Goal: Information Seeking & Learning: Learn about a topic

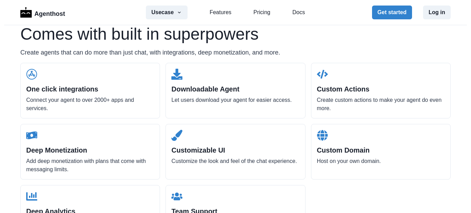
scroll to position [697, 0]
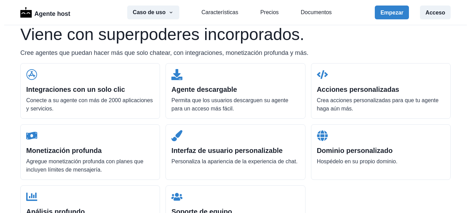
click at [117, 96] on div "Integraciones con un solo clic Conecte a su agente con más de 2000 aplicaciones…" at bounding box center [90, 90] width 140 height 55
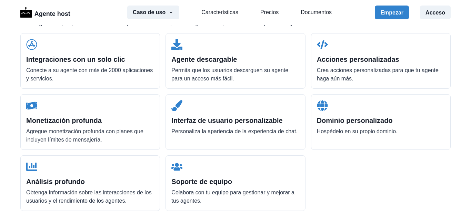
scroll to position [728, 0]
click at [75, 128] on font "Agregue monetización profunda con planes que incluyen límites de mensajería." at bounding box center [84, 135] width 117 height 14
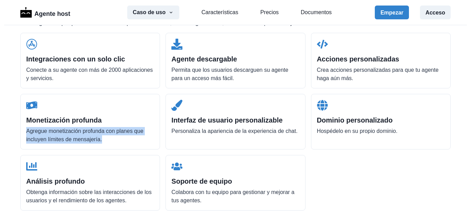
click at [75, 128] on font "Agregue monetización profunda con planes que incluyen límites de mensajería." at bounding box center [84, 135] width 117 height 14
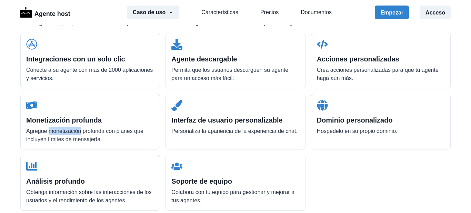
click at [75, 128] on font "Agregue monetización profunda con planes que incluyen límites de mensajería." at bounding box center [84, 135] width 117 height 14
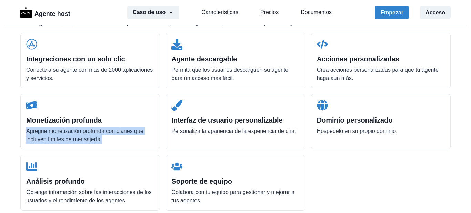
click at [75, 128] on font "Agregue monetización profunda con planes que incluyen límites de mensajería." at bounding box center [84, 135] width 117 height 14
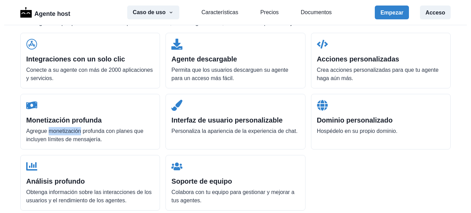
click at [75, 128] on font "Agregue monetización profunda con planes que incluyen límites de mensajería." at bounding box center [84, 135] width 117 height 14
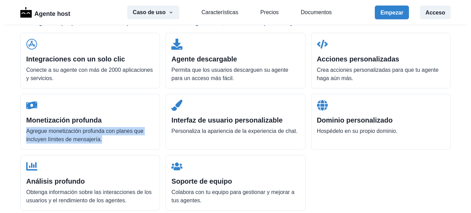
click at [75, 128] on font "Agregue monetización profunda con planes que incluyen límites de mensajería." at bounding box center [84, 135] width 117 height 14
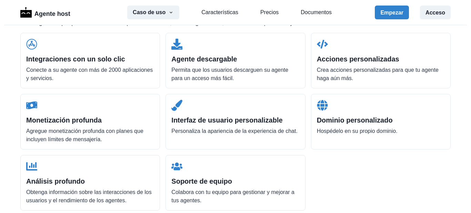
click at [200, 123] on font "Interfaz de usuario personalizable" at bounding box center [226, 120] width 111 height 8
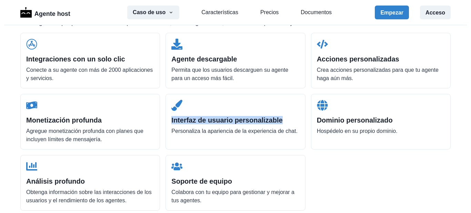
click at [200, 123] on font "Interfaz de usuario personalizable" at bounding box center [226, 120] width 111 height 8
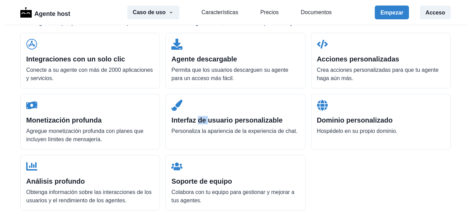
click at [200, 123] on font "Interfaz de usuario personalizable" at bounding box center [226, 120] width 111 height 8
click at [198, 128] on font "Personaliza la apariencia de la experiencia de chat." at bounding box center [234, 131] width 126 height 6
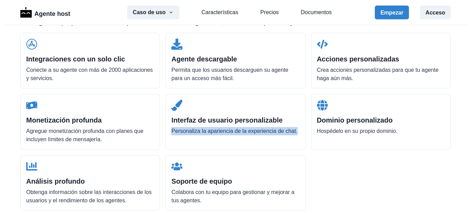
click at [198, 128] on font "Personaliza la apariencia de la experiencia de chat." at bounding box center [234, 131] width 126 height 6
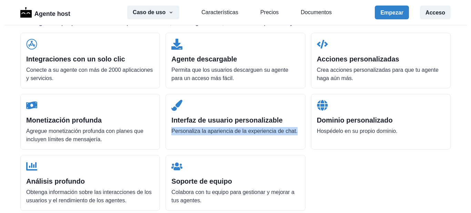
click at [198, 128] on font "Personaliza la apariencia de la experiencia de chat." at bounding box center [234, 131] width 126 height 6
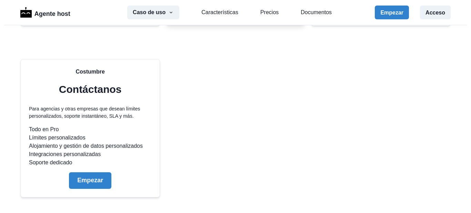
scroll to position [1749, 0]
